Goal: Use online tool/utility

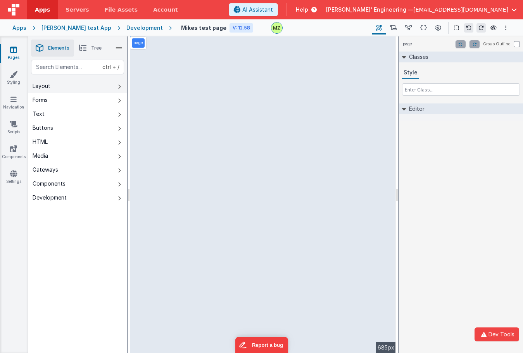
click at [88, 91] on button "Layout" at bounding box center [77, 86] width 99 height 14
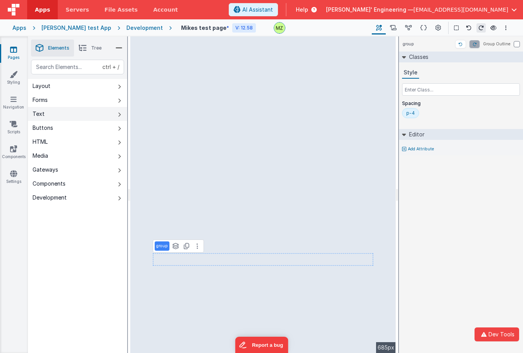
click at [59, 114] on button "Text" at bounding box center [77, 114] width 99 height 14
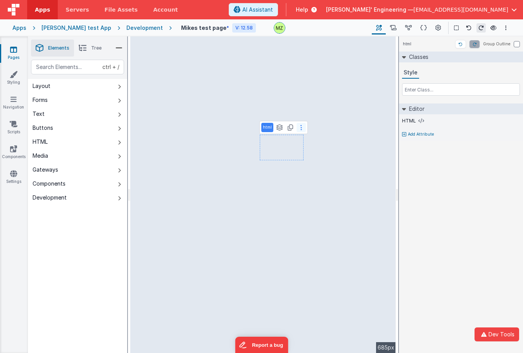
click at [299, 131] on button at bounding box center [301, 127] width 9 height 9
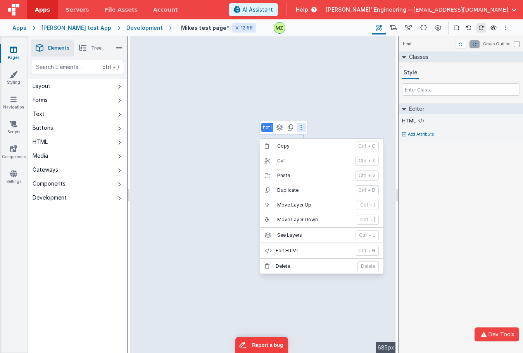
click at [299, 128] on button at bounding box center [301, 127] width 9 height 9
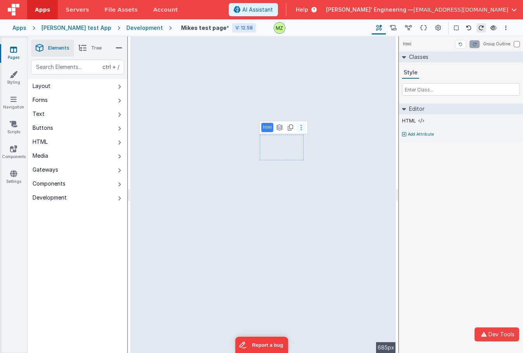
click at [299, 128] on button at bounding box center [301, 127] width 9 height 9
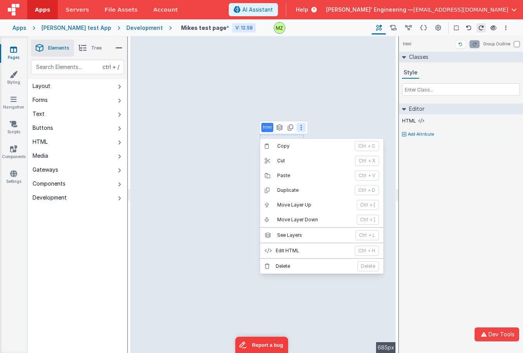
click at [299, 128] on button at bounding box center [301, 127] width 9 height 9
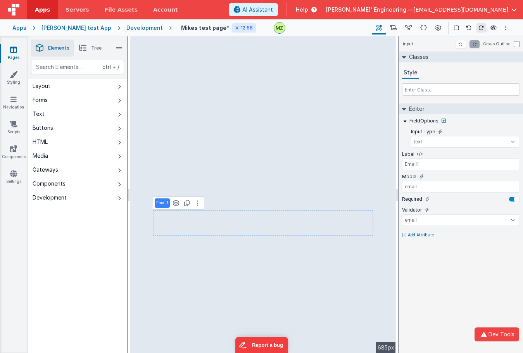
type input "email"
type input "Email1"
select select "email"
type input "Phone Number"
type input "phoneOrg"
